Goal: Use online tool/utility: Utilize a website feature to perform a specific function

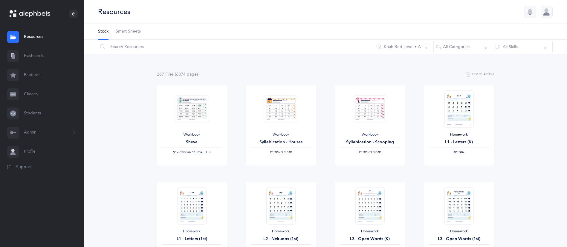
click at [39, 54] on link "Flashcards" at bounding box center [42, 56] width 84 height 19
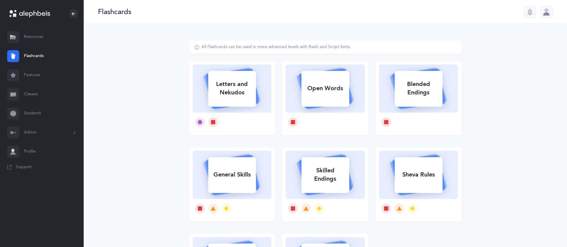
click at [233, 96] on div "Letters and Nekudos" at bounding box center [232, 88] width 48 height 24
select select
select select "single"
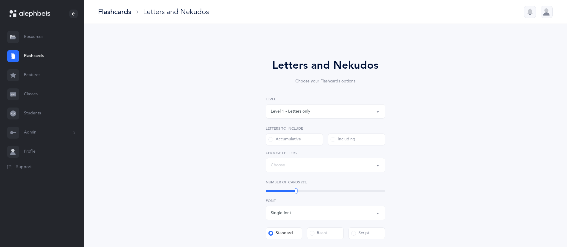
select select "27"
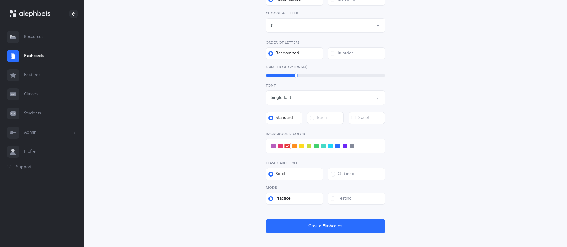
scroll to position [140, 0]
click at [347, 201] on div "Testing" at bounding box center [340, 199] width 21 height 6
click at [0, 0] on input "Testing" at bounding box center [0, 0] width 0 height 0
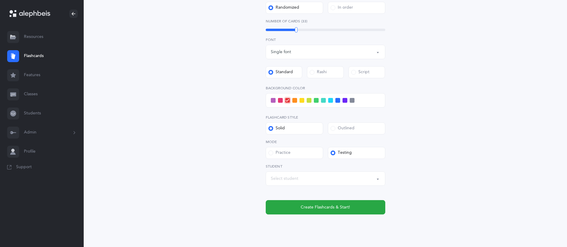
scroll to position [186, 0]
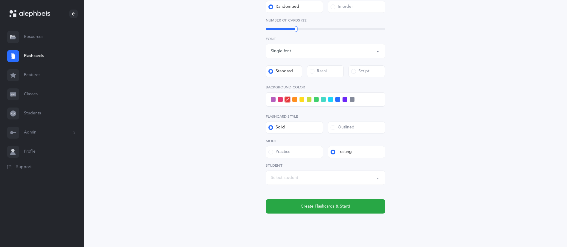
click at [352, 182] on div "Select student" at bounding box center [325, 178] width 109 height 10
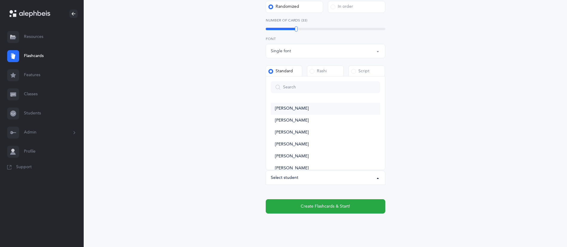
click at [322, 108] on link "[PERSON_NAME]" at bounding box center [325, 109] width 109 height 12
select select "3744"
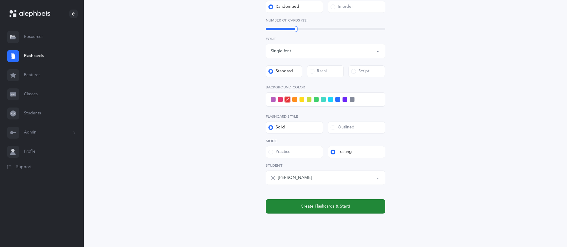
click at [318, 207] on span "Create Flashcards & Start!" at bounding box center [325, 206] width 49 height 6
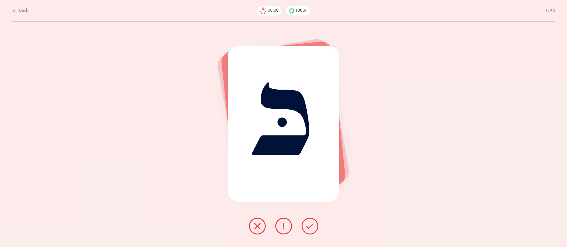
scroll to position [0, 0]
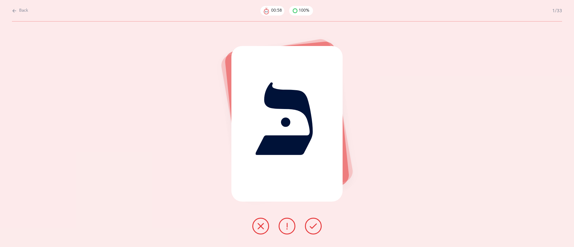
click at [17, 11] on button "Back" at bounding box center [20, 10] width 16 height 7
select select "27"
select select "single"
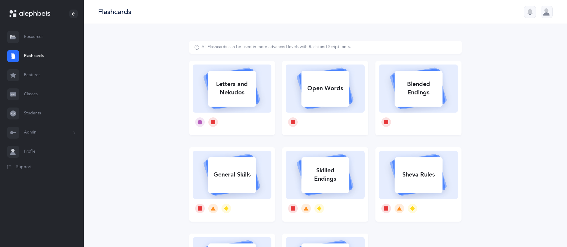
click at [215, 91] on div "Letters and Nekudos" at bounding box center [232, 88] width 48 height 24
select select "27"
select select "single"
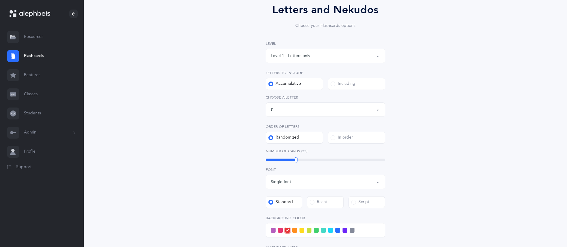
scroll to position [50, 0]
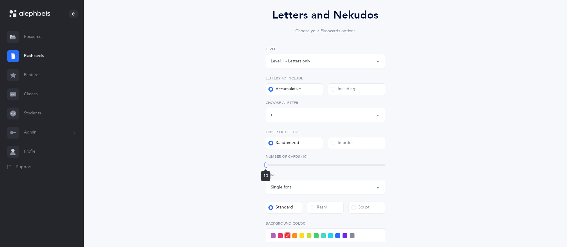
drag, startPoint x: 296, startPoint y: 163, endPoint x: 244, endPoint y: 161, distance: 52.3
click at [244, 161] on div "Letters and Nekudos Choose your Flashcards options Level 1 - Letters only Level…" at bounding box center [325, 181] width 273 height 383
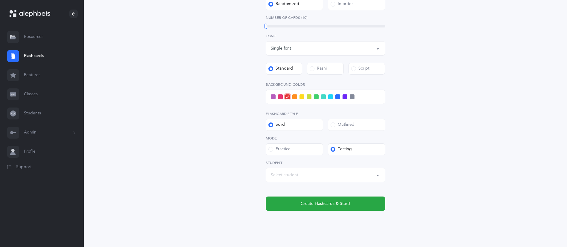
scroll to position [201, 0]
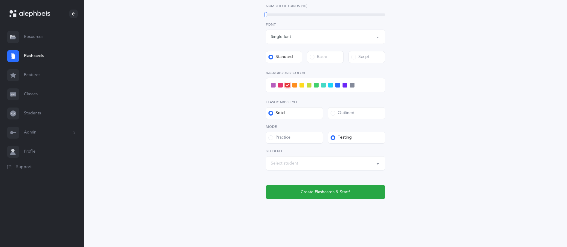
click at [344, 167] on div "Select student" at bounding box center [325, 163] width 109 height 10
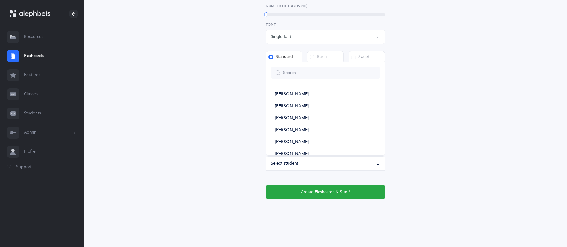
click at [451, 159] on div "Letters and Nekudos Choose your Flashcards options Level 1 - Letters only Level…" at bounding box center [325, 31] width 273 height 383
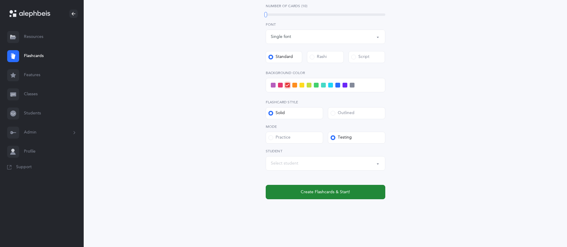
click at [356, 194] on button "Create Flashcards & Start!" at bounding box center [326, 192] width 120 height 14
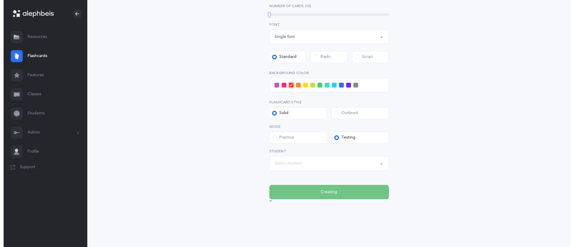
scroll to position [0, 0]
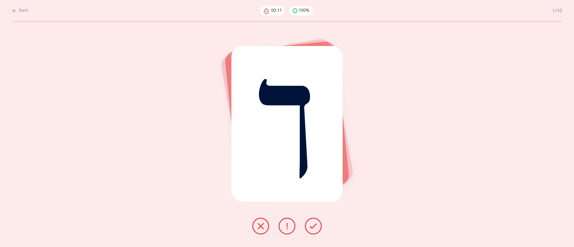
click at [312, 223] on icon at bounding box center [313, 226] width 7 height 7
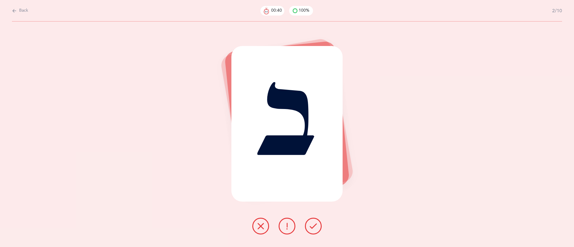
click at [316, 230] on button at bounding box center [313, 226] width 17 height 17
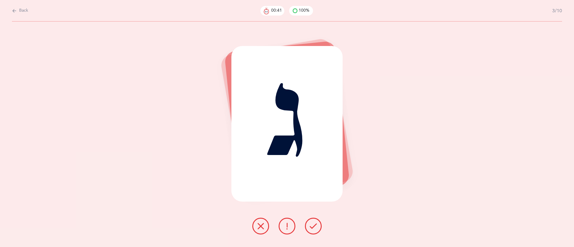
drag, startPoint x: 316, startPoint y: 230, endPoint x: 260, endPoint y: 222, distance: 57.1
click at [260, 222] on button at bounding box center [260, 226] width 17 height 17
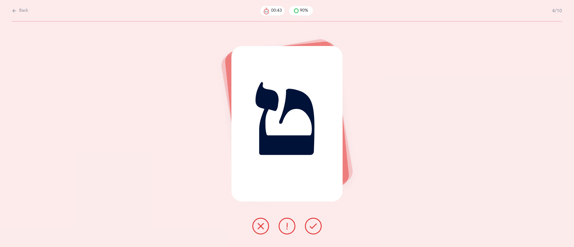
click at [307, 227] on button at bounding box center [313, 226] width 17 height 17
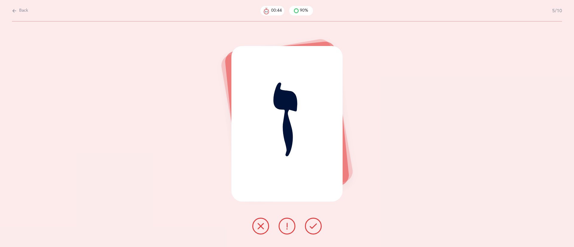
click at [259, 226] on icon at bounding box center [260, 226] width 7 height 7
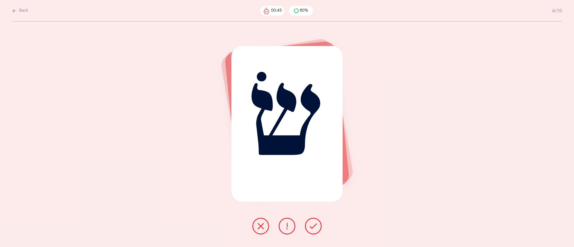
click at [314, 224] on icon at bounding box center [313, 226] width 7 height 7
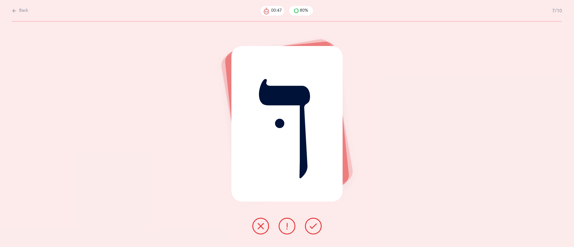
click at [314, 224] on icon at bounding box center [313, 226] width 7 height 7
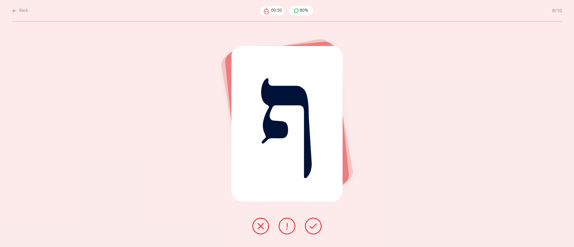
click at [314, 224] on icon at bounding box center [313, 226] width 7 height 7
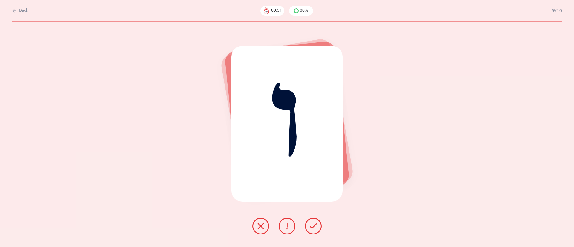
click at [314, 224] on icon at bounding box center [313, 226] width 7 height 7
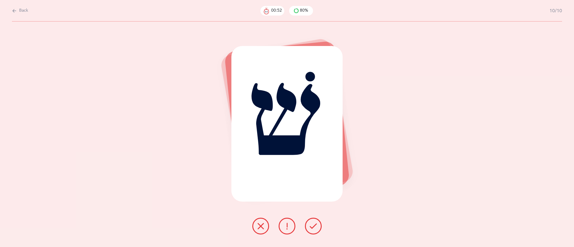
click at [314, 224] on icon at bounding box center [313, 226] width 7 height 7
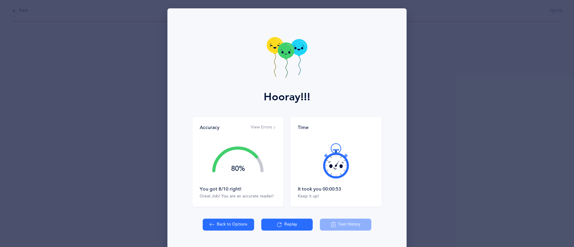
click at [265, 126] on button "View Errors" at bounding box center [263, 128] width 25 height 6
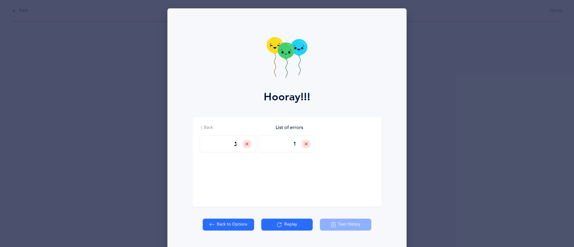
click at [292, 224] on button "Replay" at bounding box center [286, 225] width 51 height 12
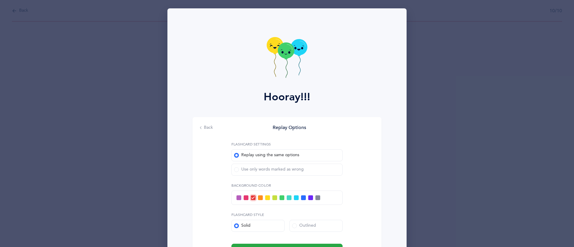
click at [273, 172] on div "Use only words marked as wrong" at bounding box center [269, 170] width 70 height 6
click at [0, 0] on input "Use only words marked as wrong" at bounding box center [0, 0] width 0 height 0
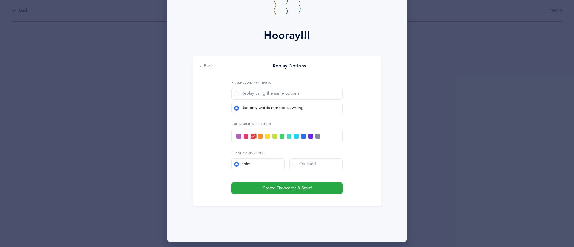
scroll to position [63, 0]
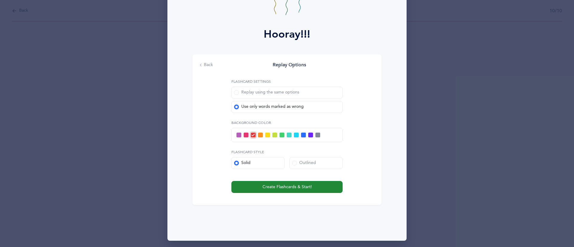
click at [275, 184] on span "Create Flashcards & Start!" at bounding box center [286, 187] width 49 height 6
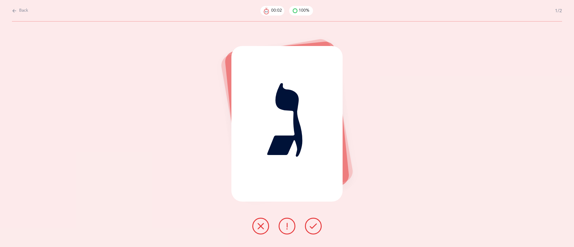
click at [316, 226] on icon at bounding box center [313, 226] width 7 height 7
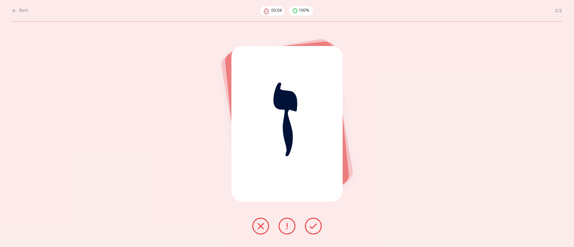
click at [316, 226] on icon at bounding box center [313, 226] width 7 height 7
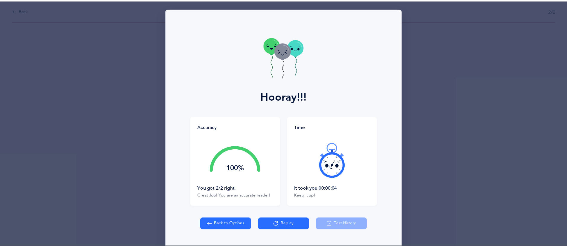
scroll to position [16, 0]
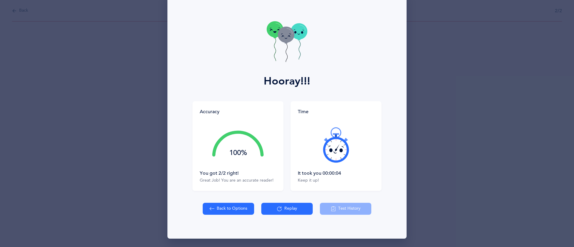
click at [228, 206] on button "Back to Options" at bounding box center [228, 209] width 51 height 12
select select "27"
select select "single"
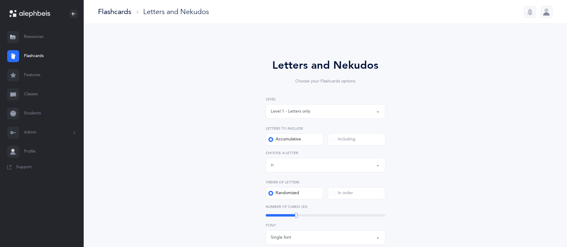
drag, startPoint x: 329, startPoint y: 114, endPoint x: 315, endPoint y: 114, distance: 14.6
click at [315, 114] on div "Level 1 - Letters only" at bounding box center [325, 111] width 109 height 10
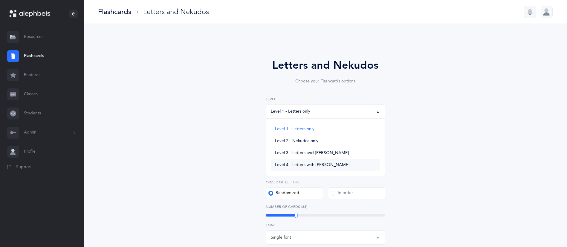
click at [307, 165] on span "Level 4 - Letters with [PERSON_NAME]" at bounding box center [312, 165] width 74 height 5
select select "4"
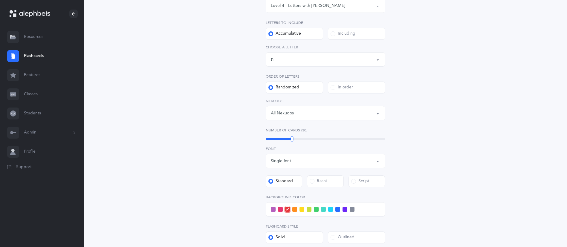
scroll to position [111, 0]
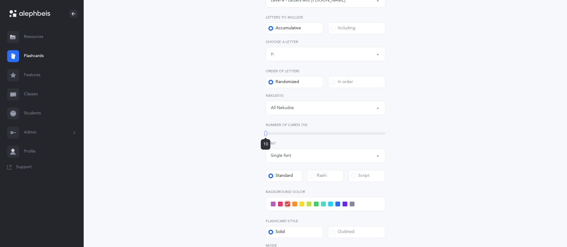
drag, startPoint x: 291, startPoint y: 134, endPoint x: 235, endPoint y: 137, distance: 55.7
click at [235, 137] on div "Letters and Nekudos Choose your Flashcards options Level 1 - Letters only Level…" at bounding box center [325, 135] width 273 height 413
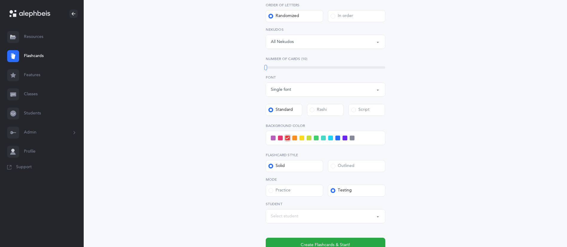
scroll to position [187, 0]
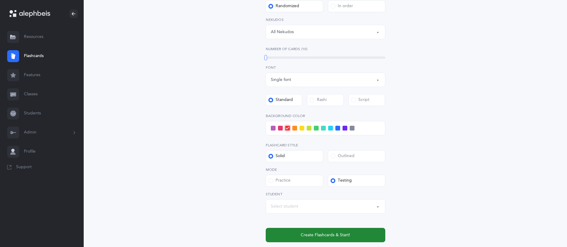
click at [305, 232] on button "Create Flashcards & Start!" at bounding box center [326, 235] width 120 height 14
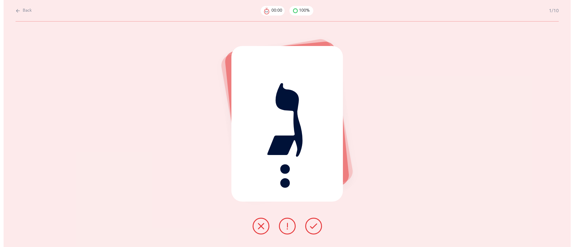
scroll to position [0, 0]
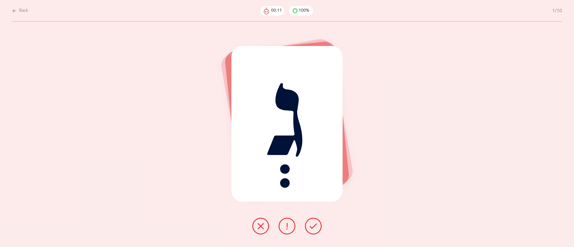
click at [261, 221] on button at bounding box center [260, 226] width 17 height 17
click at [312, 224] on icon at bounding box center [313, 226] width 7 height 7
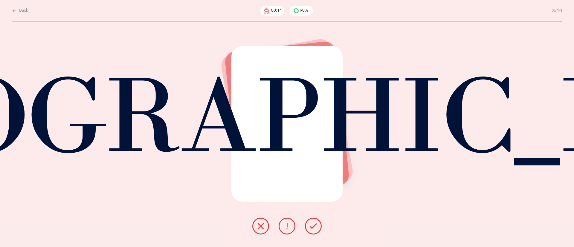
click at [312, 224] on icon at bounding box center [313, 226] width 7 height 7
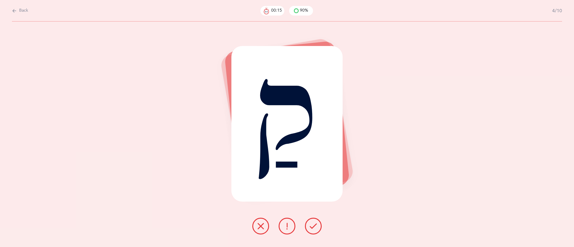
click at [312, 224] on icon at bounding box center [313, 226] width 7 height 7
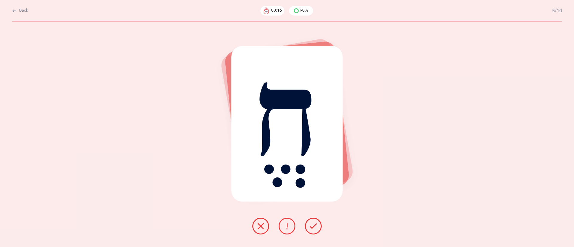
click at [312, 224] on icon at bounding box center [313, 226] width 7 height 7
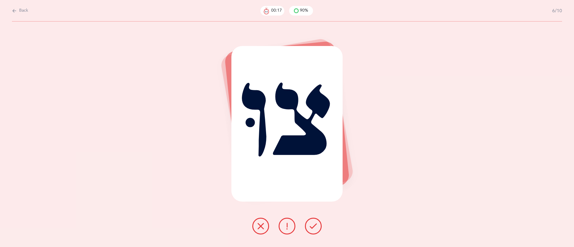
click at [312, 224] on icon at bounding box center [313, 226] width 7 height 7
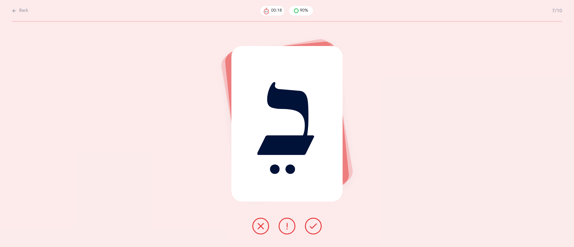
click at [259, 228] on icon at bounding box center [260, 226] width 7 height 7
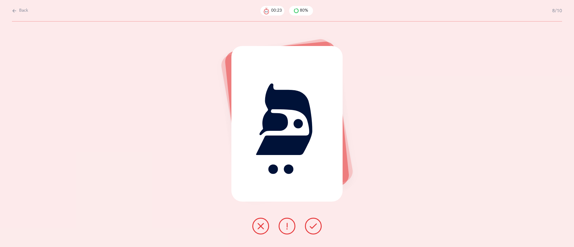
click at [287, 222] on button at bounding box center [287, 226] width 17 height 17
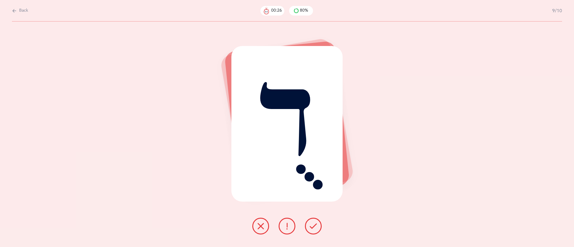
click at [315, 224] on icon at bounding box center [313, 226] width 7 height 7
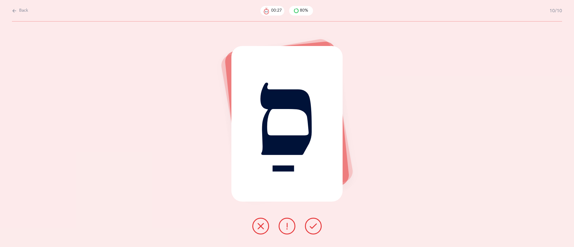
click at [315, 224] on icon at bounding box center [313, 226] width 7 height 7
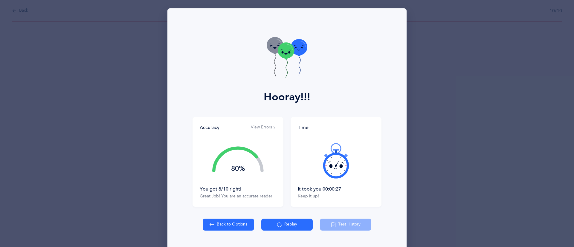
click at [258, 125] on button "View Errors" at bounding box center [263, 128] width 25 height 6
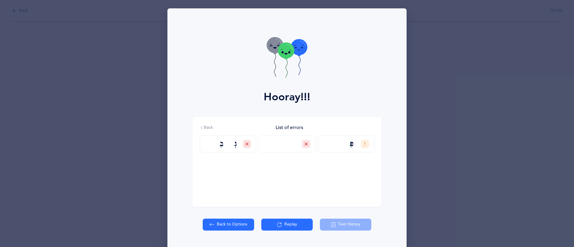
click at [289, 227] on button "Replay" at bounding box center [286, 225] width 51 height 12
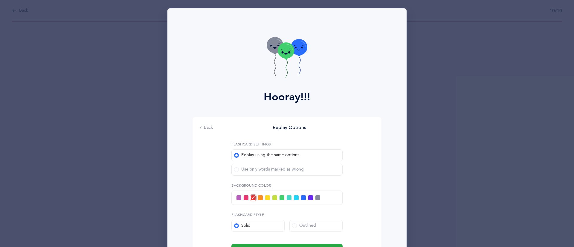
click at [275, 169] on div "Use only words marked as wrong" at bounding box center [269, 170] width 70 height 6
click at [0, 0] on input "Use only words marked as wrong" at bounding box center [0, 0] width 0 height 0
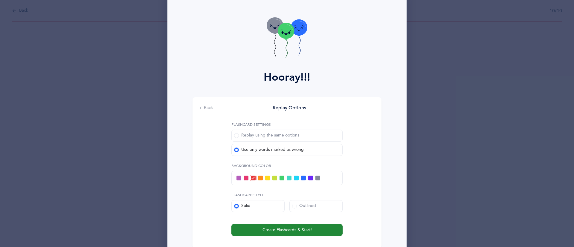
click at [322, 227] on button "Create Flashcards & Start!" at bounding box center [286, 230] width 111 height 12
